Goal: Task Accomplishment & Management: Manage account settings

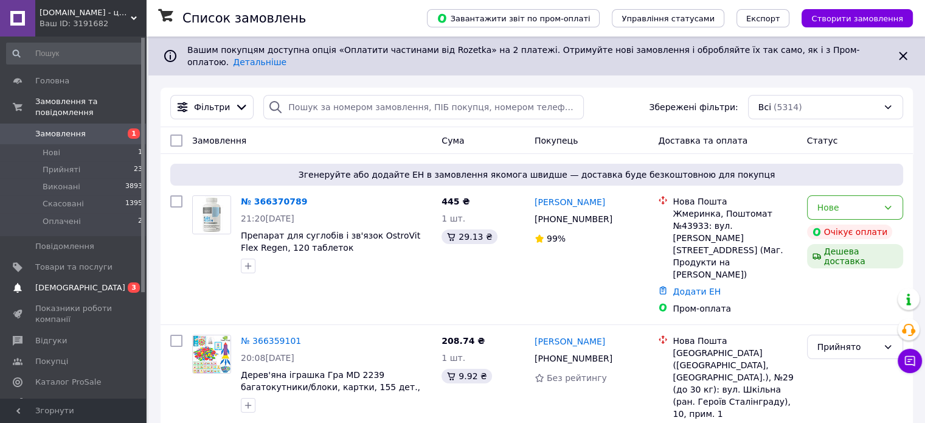
click at [85, 282] on span "[DEMOGRAPHIC_DATA]" at bounding box center [73, 287] width 77 height 11
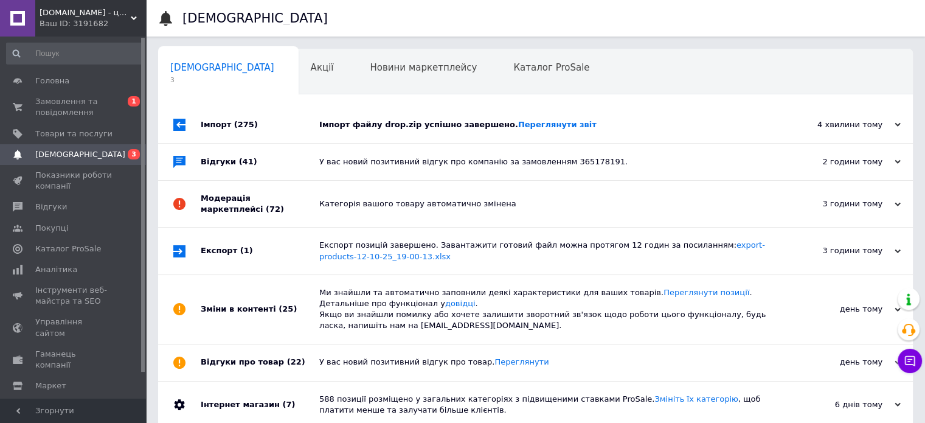
click at [387, 110] on div "Імпорт файлу drop.zip успішно завершено. Переглянути звіт" at bounding box center [549, 124] width 460 height 36
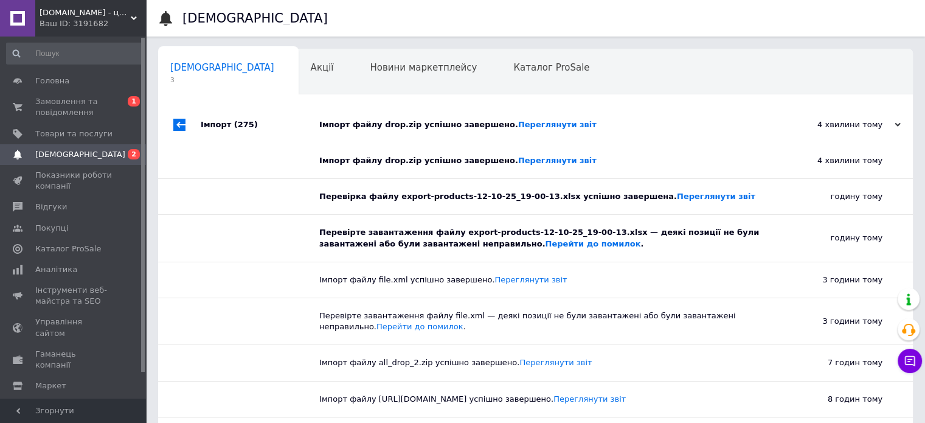
click at [389, 118] on div "Імпорт файлу drop.zip успішно завершено. Переглянути звіт" at bounding box center [549, 124] width 460 height 36
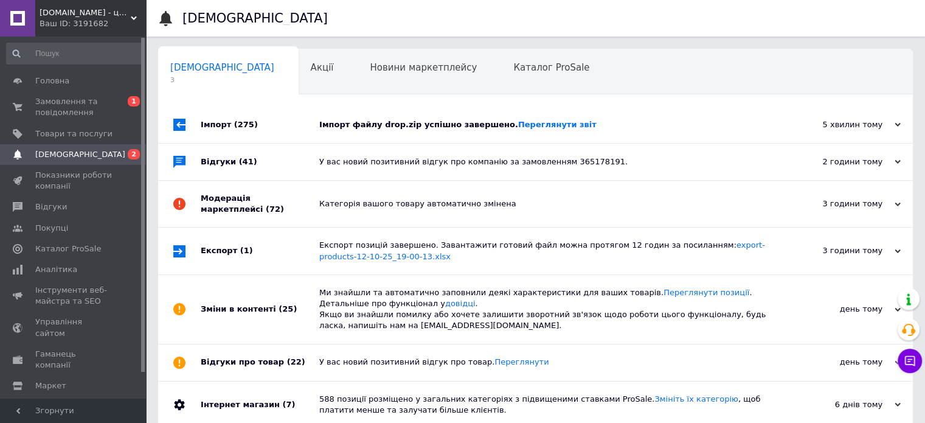
click at [357, 152] on div "У вас новий позитивний відгук про компанію за замовленням 365178191." at bounding box center [549, 162] width 460 height 36
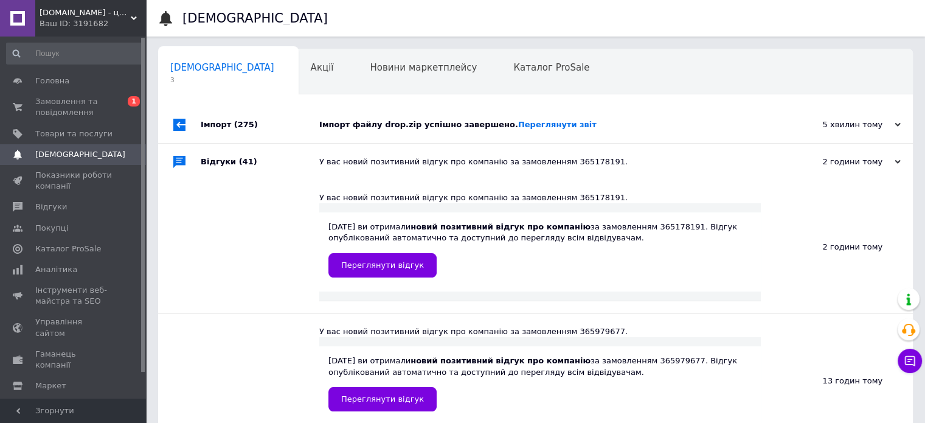
click at [358, 150] on div "У вас новий позитивний відгук про компанію за замовленням 365178191." at bounding box center [549, 162] width 460 height 36
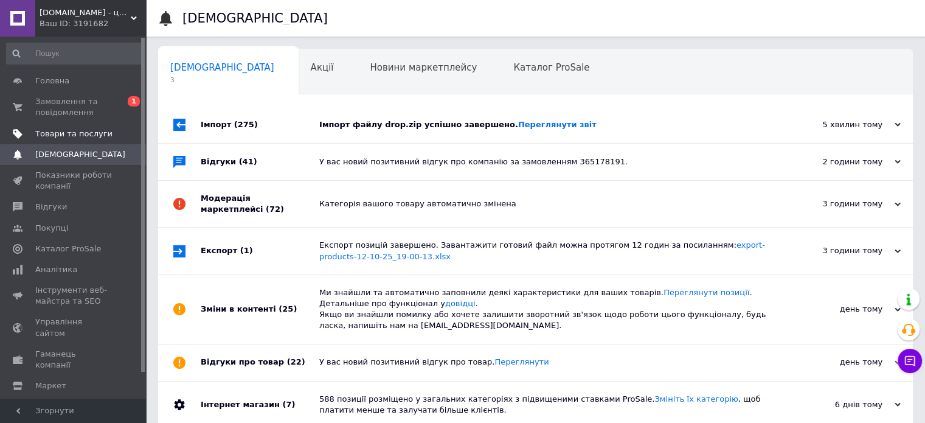
click at [104, 136] on span "Товари та послуги" at bounding box center [73, 133] width 77 height 11
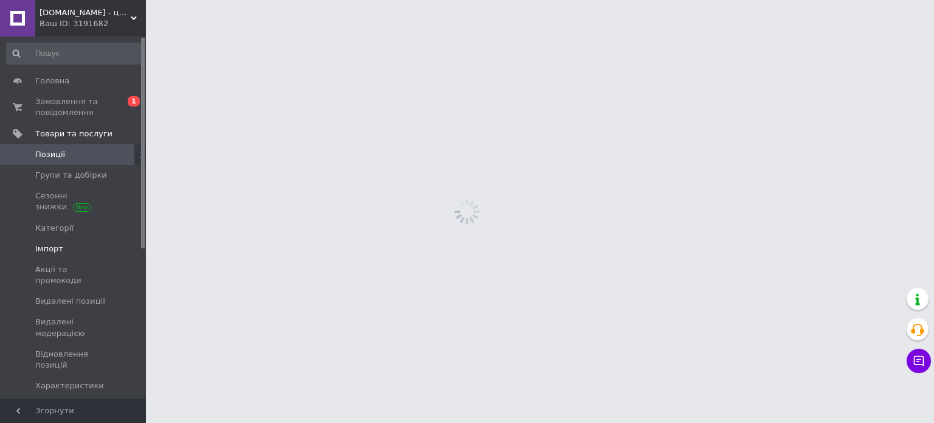
click at [54, 249] on span "Імпорт" at bounding box center [49, 248] width 28 height 11
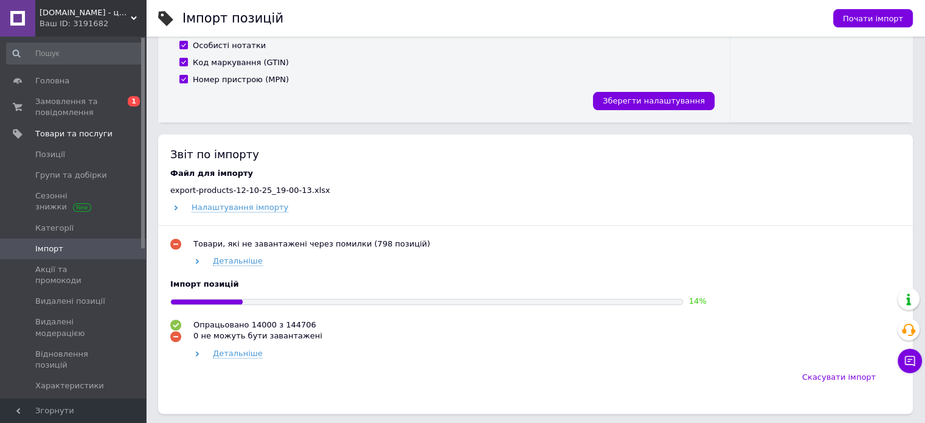
scroll to position [487, 0]
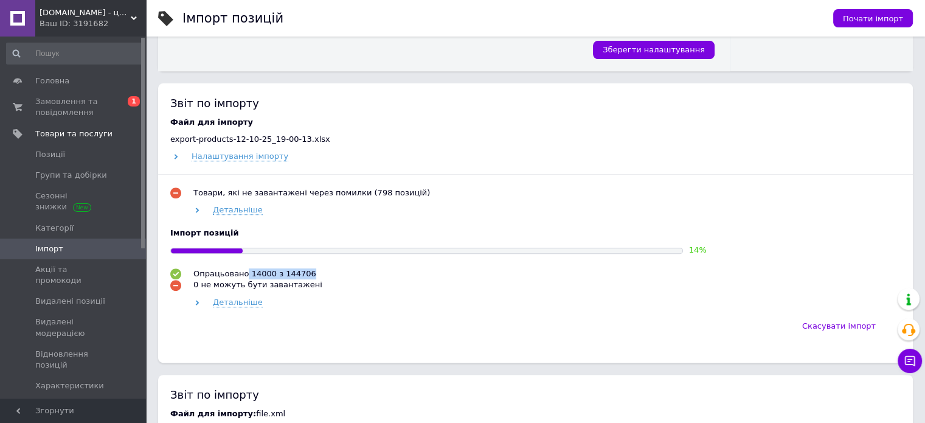
drag, startPoint x: 250, startPoint y: 273, endPoint x: 363, endPoint y: 272, distance: 113.1
click at [356, 274] on div "Опрацьовано 14000 з 144706 0 не можуть бути завантажені Детальніше" at bounding box center [535, 288] width 730 height 40
click at [911, 366] on icon at bounding box center [910, 361] width 12 height 12
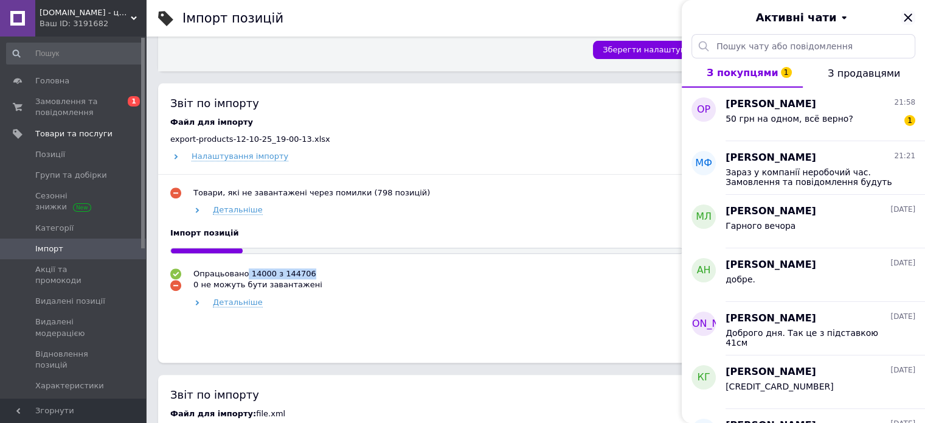
click at [905, 15] on icon "Закрити" at bounding box center [908, 17] width 8 height 8
